Goal: Task Accomplishment & Management: Manage account settings

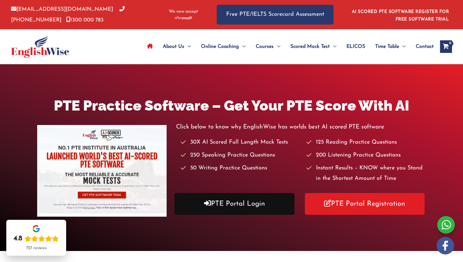
click at [236, 209] on link "PTE Portal Login" at bounding box center [234, 204] width 120 height 22
